Goal: Information Seeking & Learning: Learn about a topic

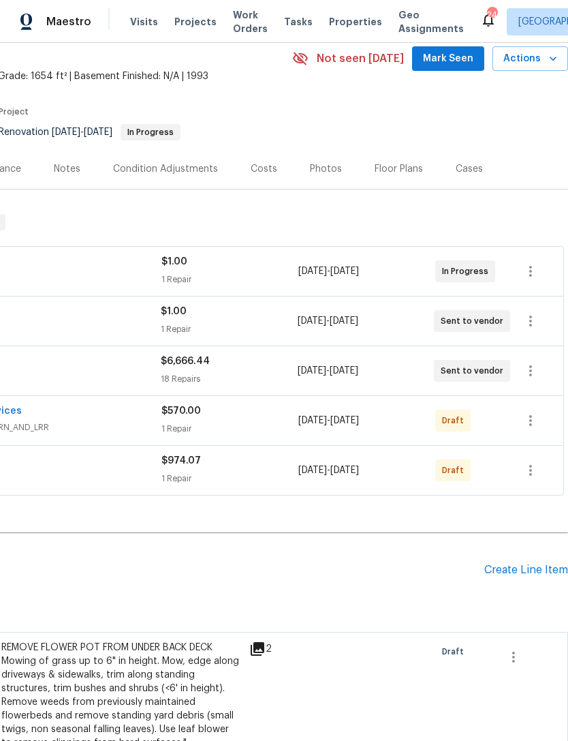
scroll to position [59, 202]
click at [393, 166] on div "Floor Plans" at bounding box center [399, 168] width 48 height 14
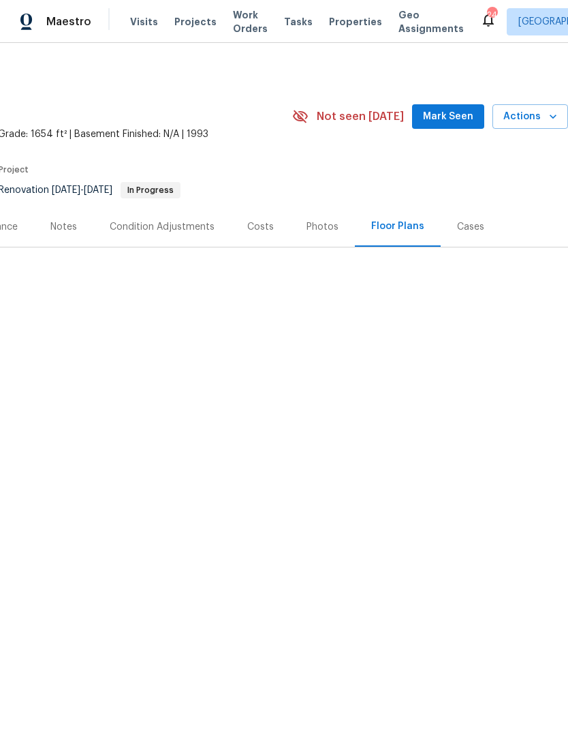
scroll to position [0, 202]
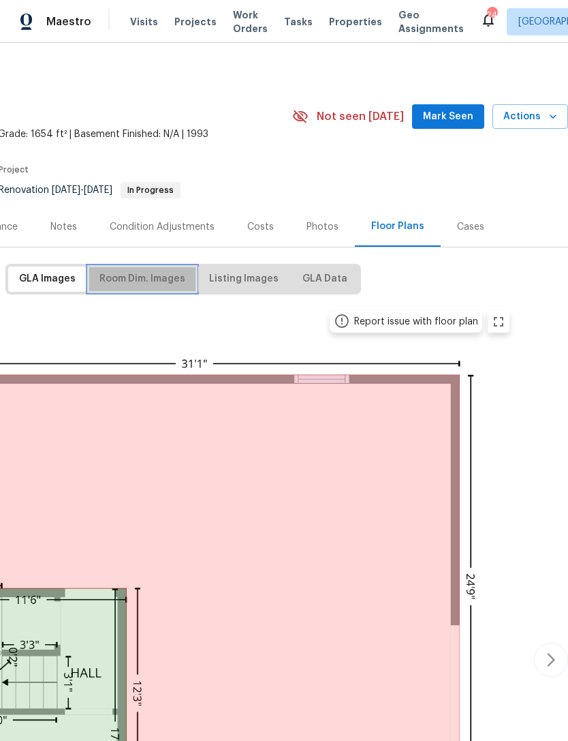
click at [161, 274] on span "Room Dim. Images" at bounding box center [142, 279] width 86 height 17
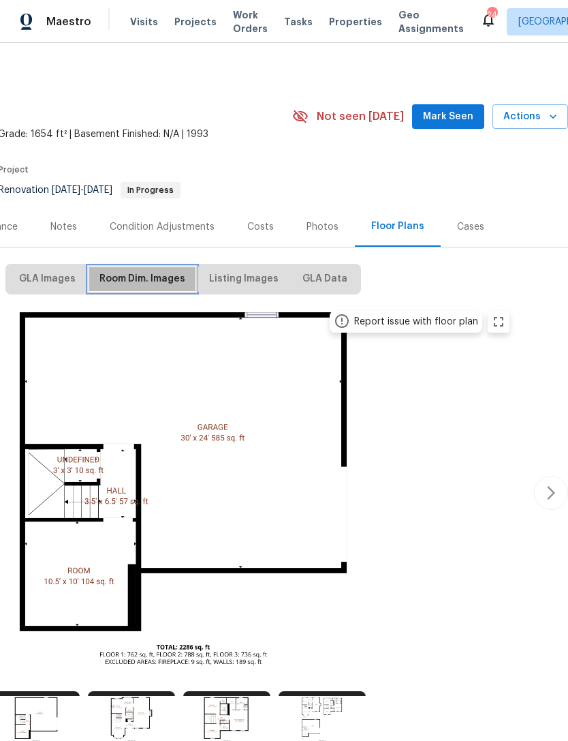
click at [179, 272] on span "Room Dim. Images" at bounding box center [142, 279] width 86 height 17
click at [129, 691] on img at bounding box center [131, 720] width 87 height 59
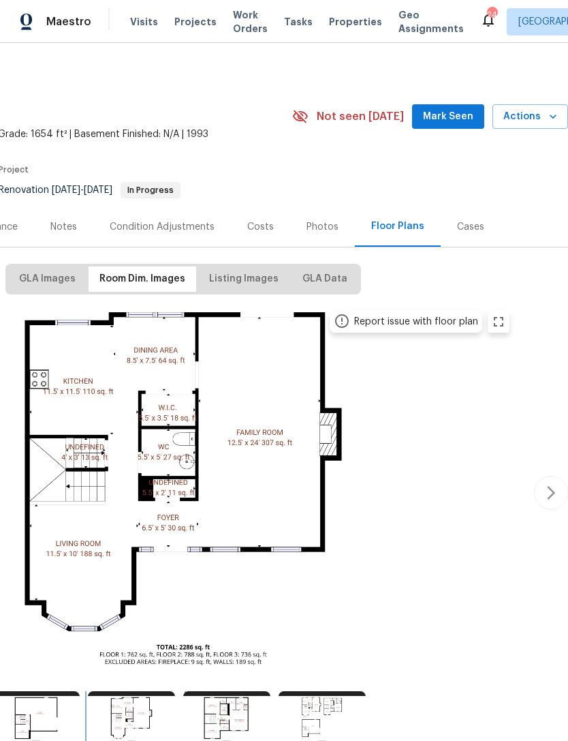
click at [142, 691] on img at bounding box center [131, 720] width 87 height 59
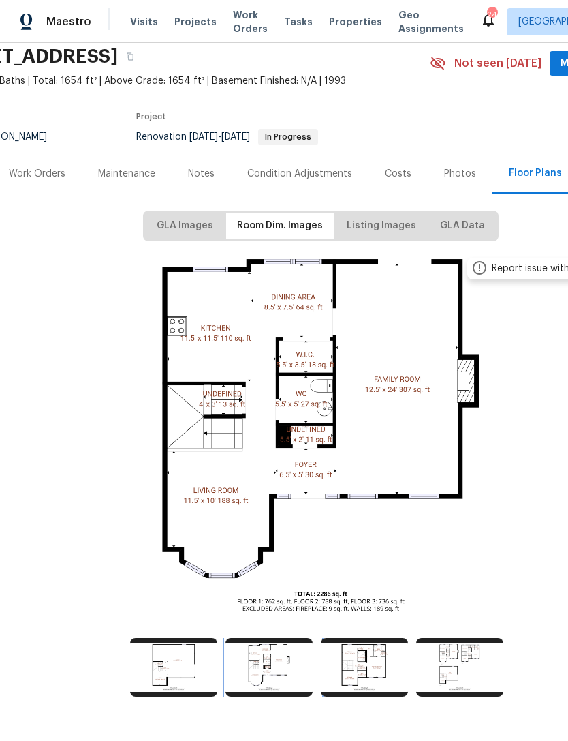
scroll to position [53, 61]
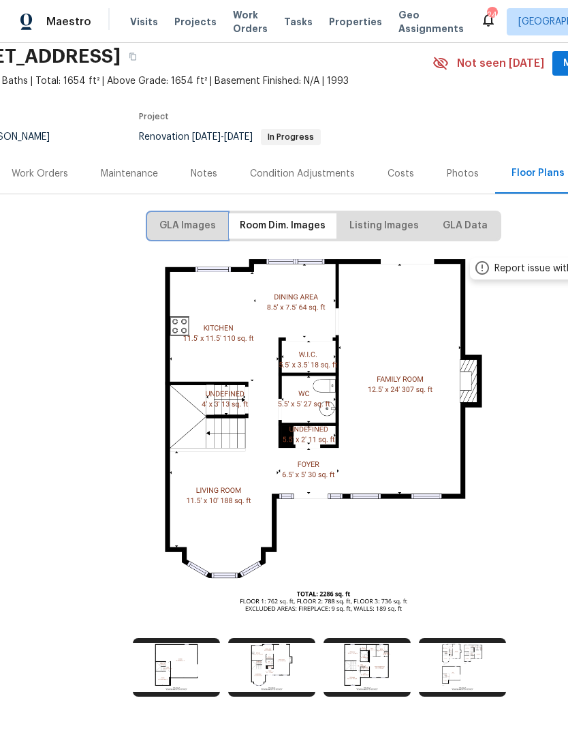
click at [201, 236] on button "GLA Images" at bounding box center [188, 225] width 78 height 25
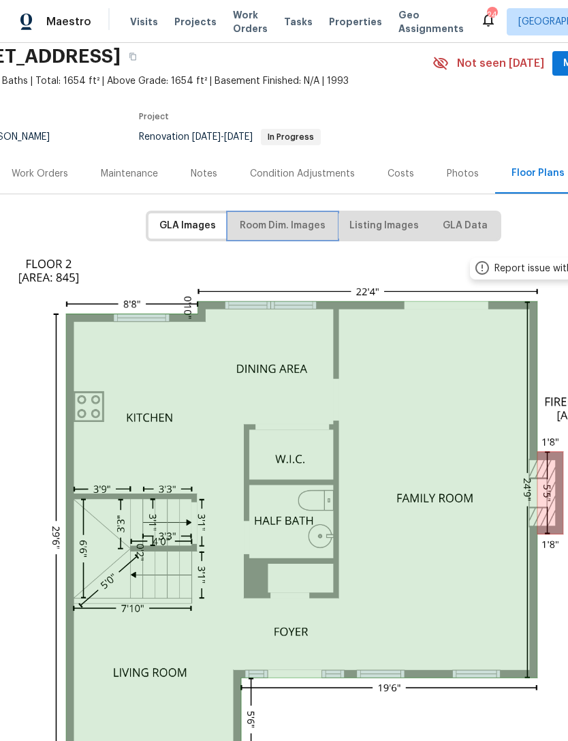
click at [290, 222] on span "Room Dim. Images" at bounding box center [283, 225] width 86 height 17
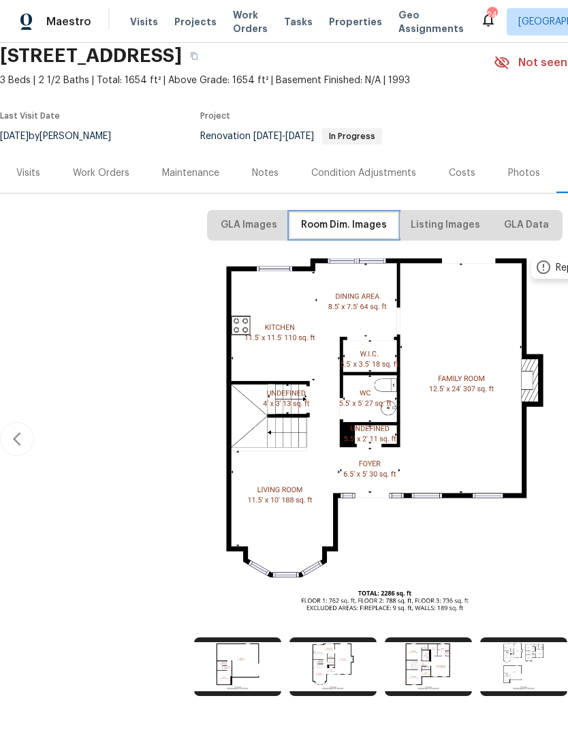
scroll to position [53, 0]
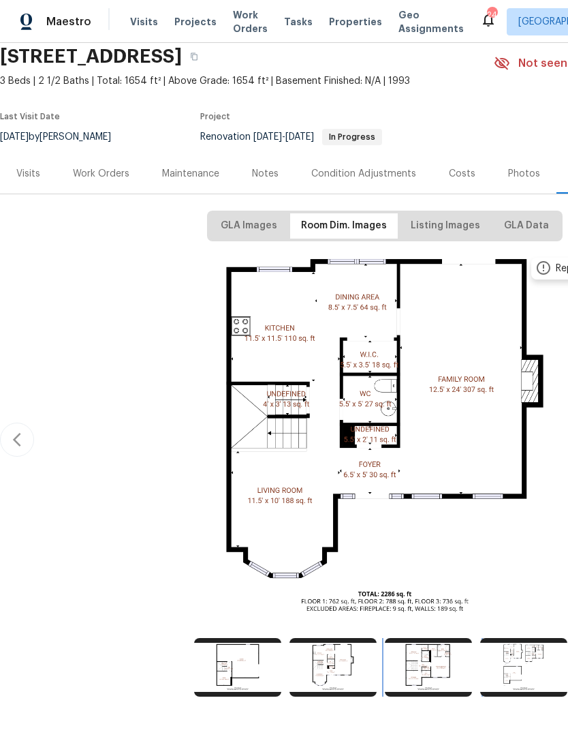
click at [427, 672] on img at bounding box center [428, 667] width 87 height 59
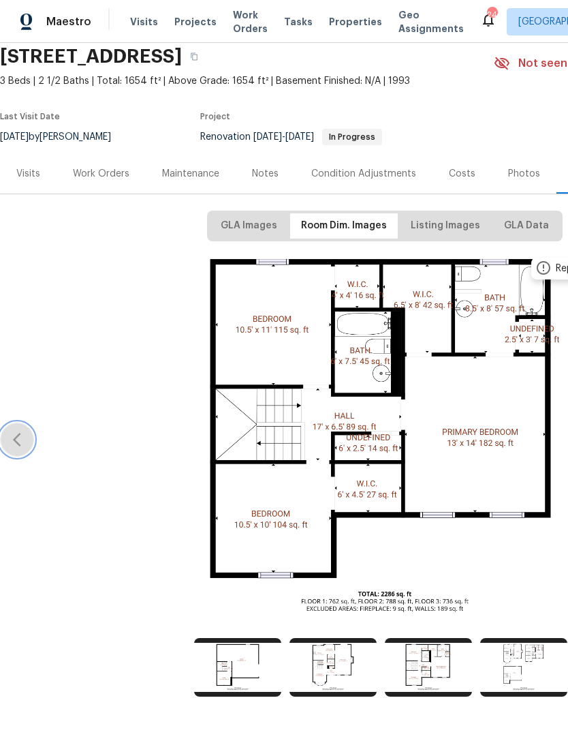
click at [21, 443] on icon "button" at bounding box center [17, 439] width 16 height 16
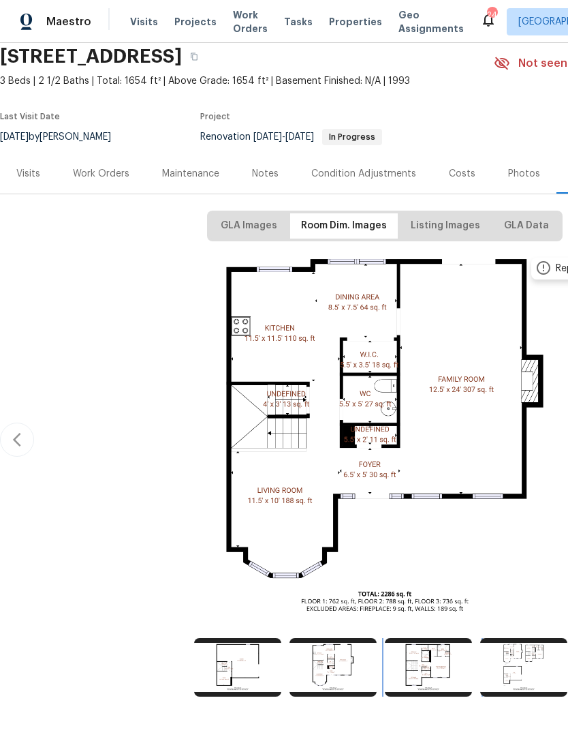
click at [434, 667] on img at bounding box center [428, 667] width 87 height 59
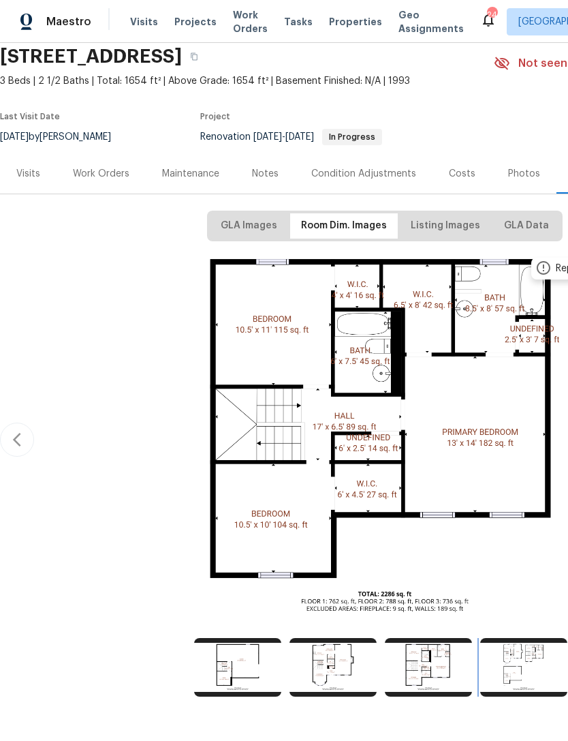
click at [537, 669] on img at bounding box center [523, 667] width 87 height 59
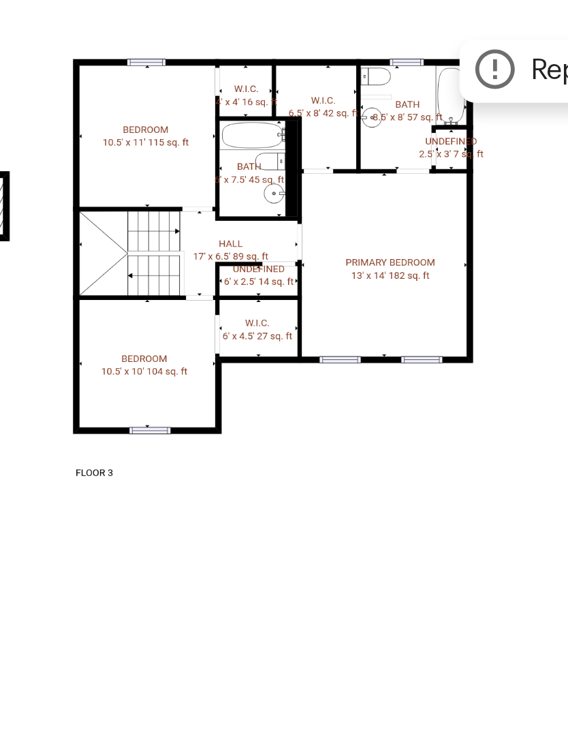
scroll to position [0, 168]
